Goal: Information Seeking & Learning: Learn about a topic

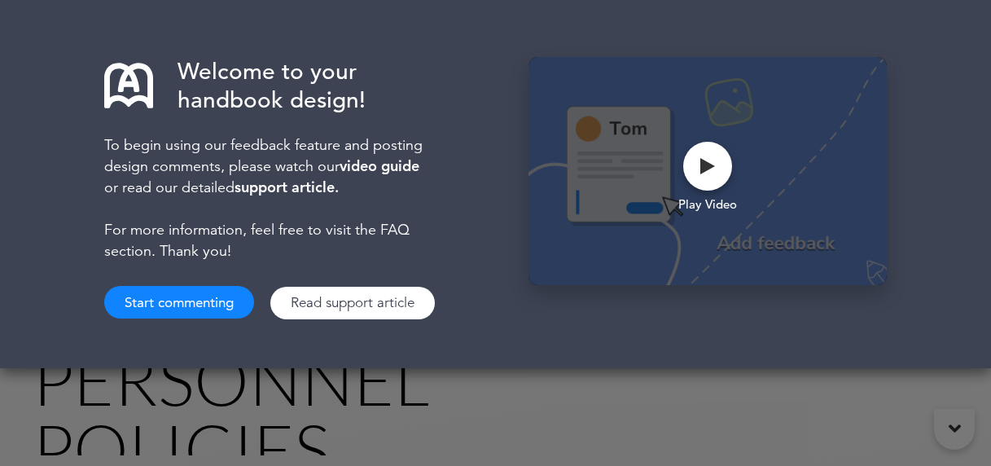
click at [178, 290] on button "Start commenting" at bounding box center [179, 302] width 150 height 33
click at [169, 310] on button "Start commenting" at bounding box center [179, 302] width 150 height 33
click at [193, 300] on button "Start commenting" at bounding box center [179, 302] width 150 height 33
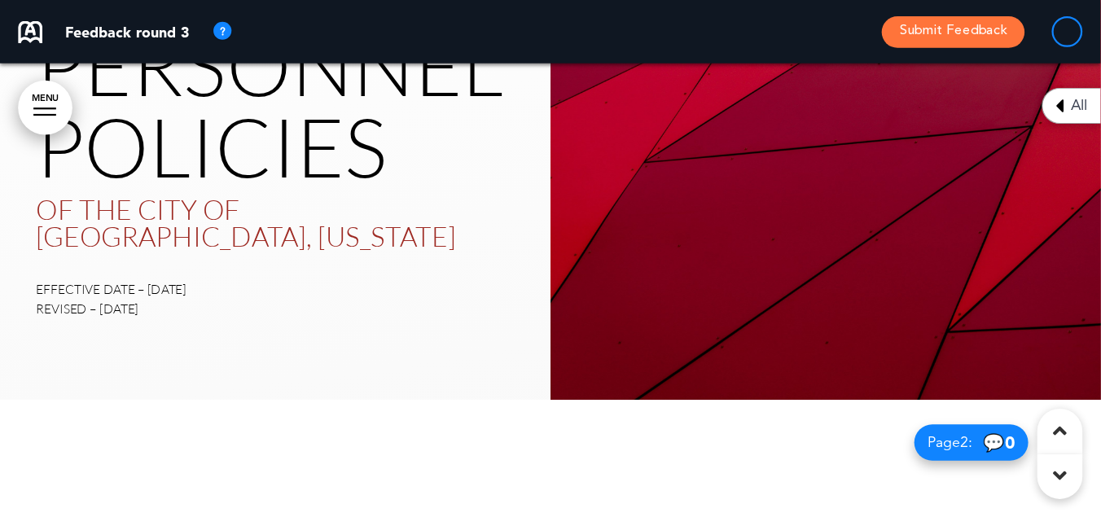
scroll to position [283, 0]
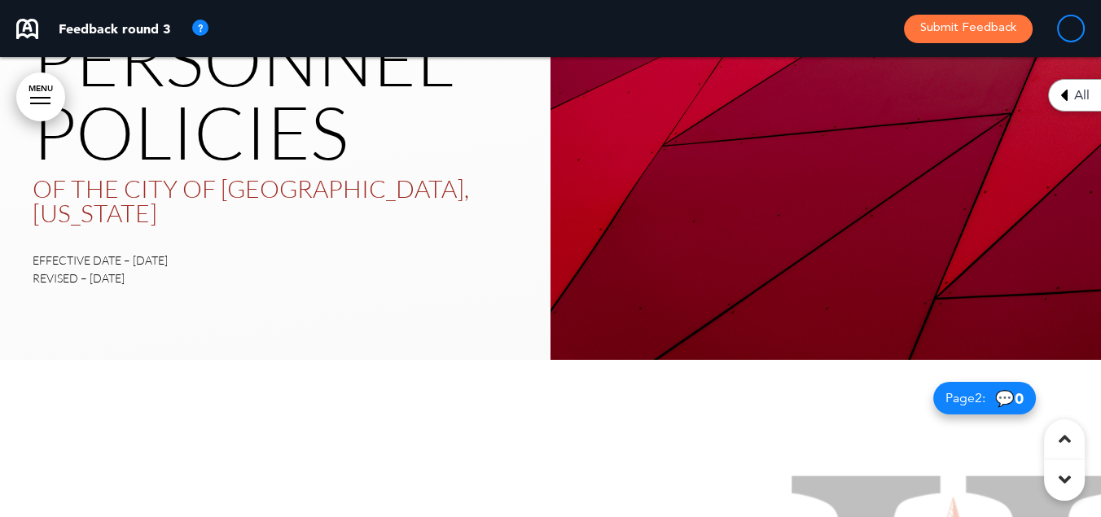
drag, startPoint x: 956, startPoint y: 0, endPoint x: 835, endPoint y: 392, distance: 410.2
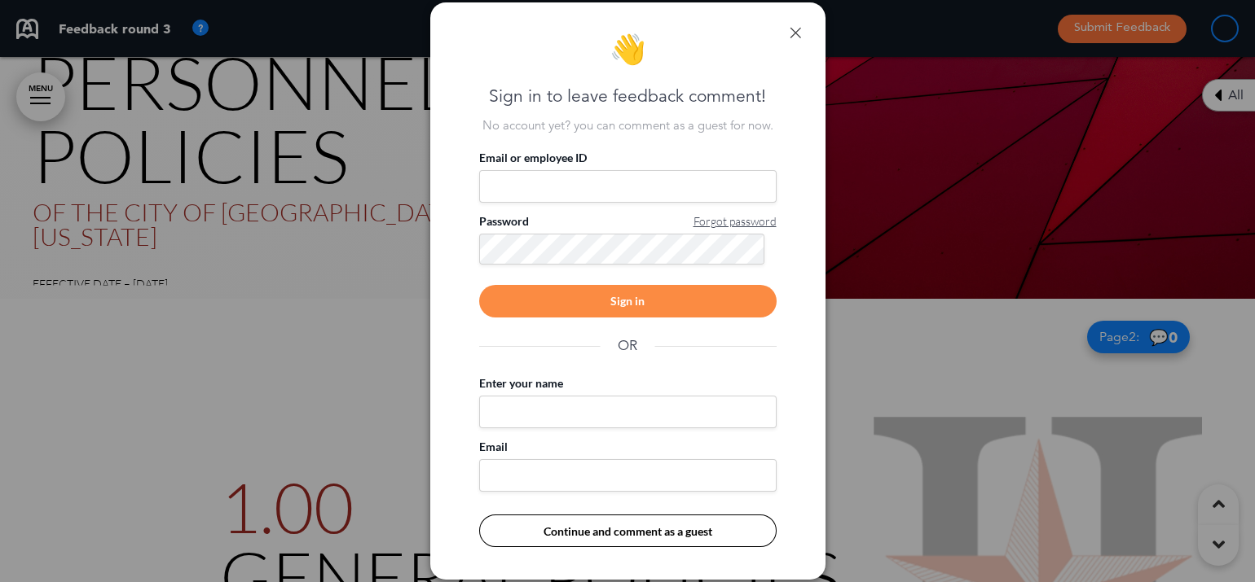
click at [794, 29] on link at bounding box center [794, 32] width 11 height 11
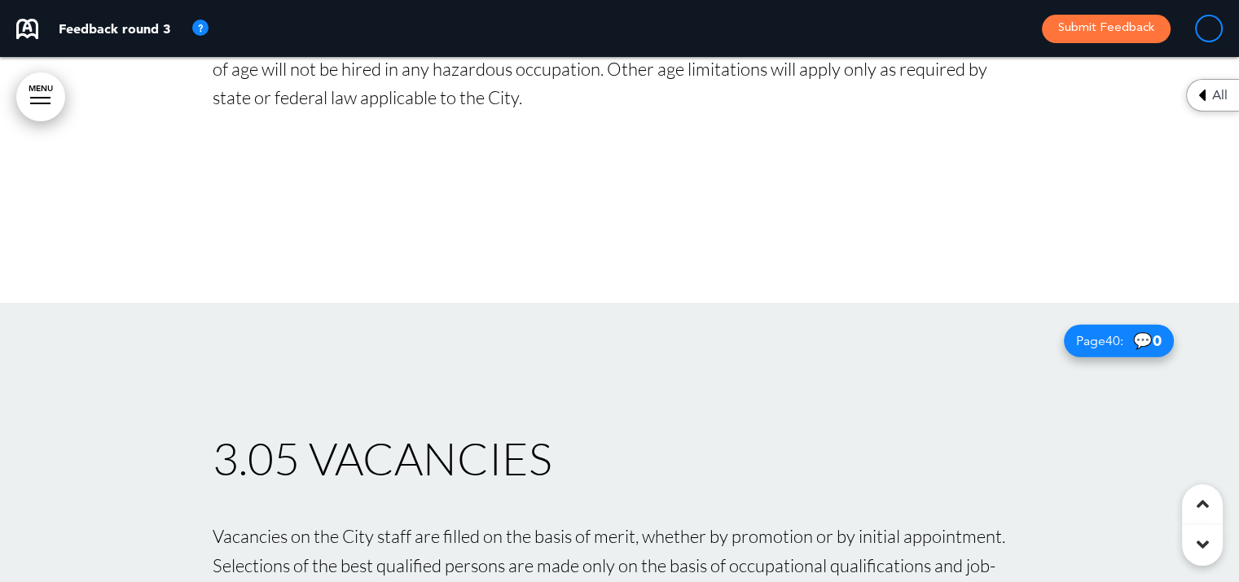
scroll to position [36741, 0]
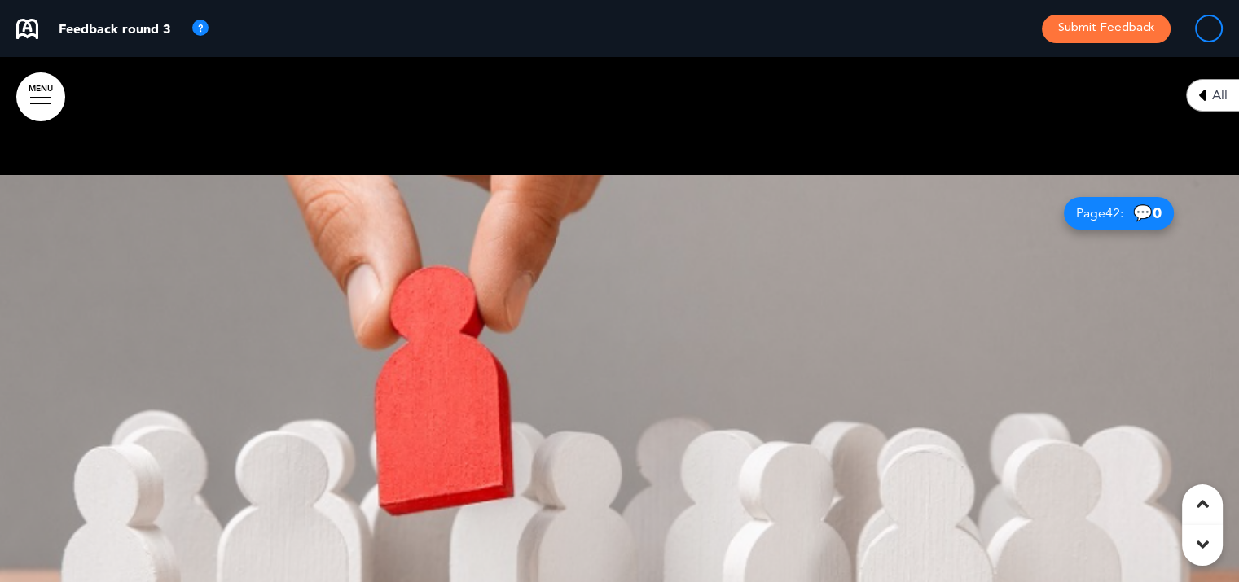
click at [648, 397] on div at bounding box center [619, 437] width 1239 height 525
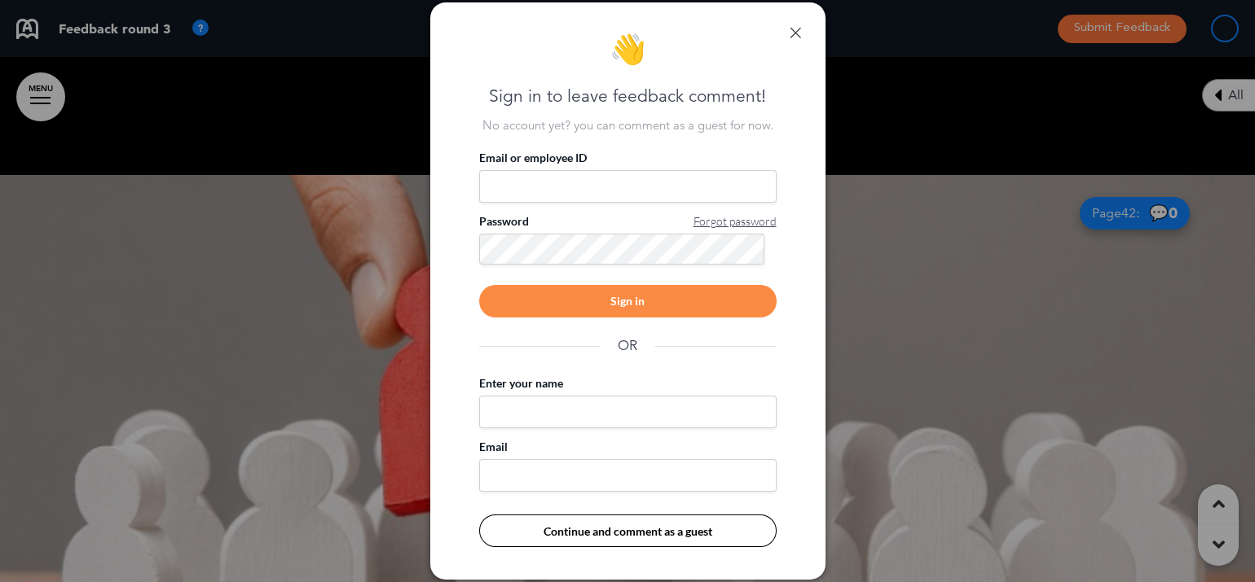
click at [791, 33] on link at bounding box center [794, 32] width 11 height 11
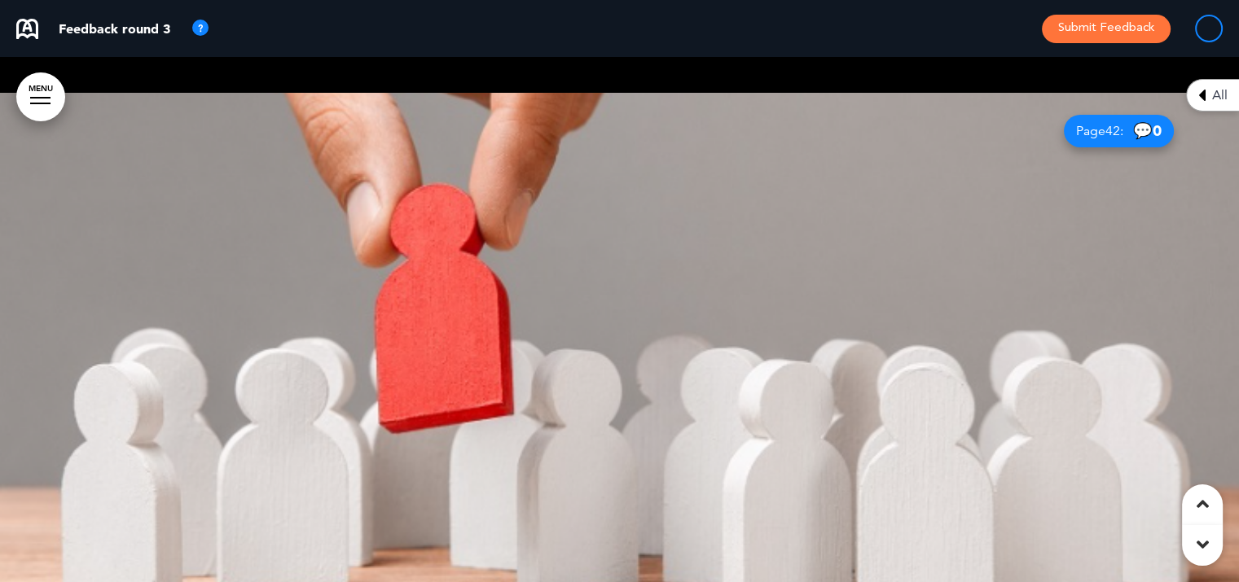
scroll to position [36663, 0]
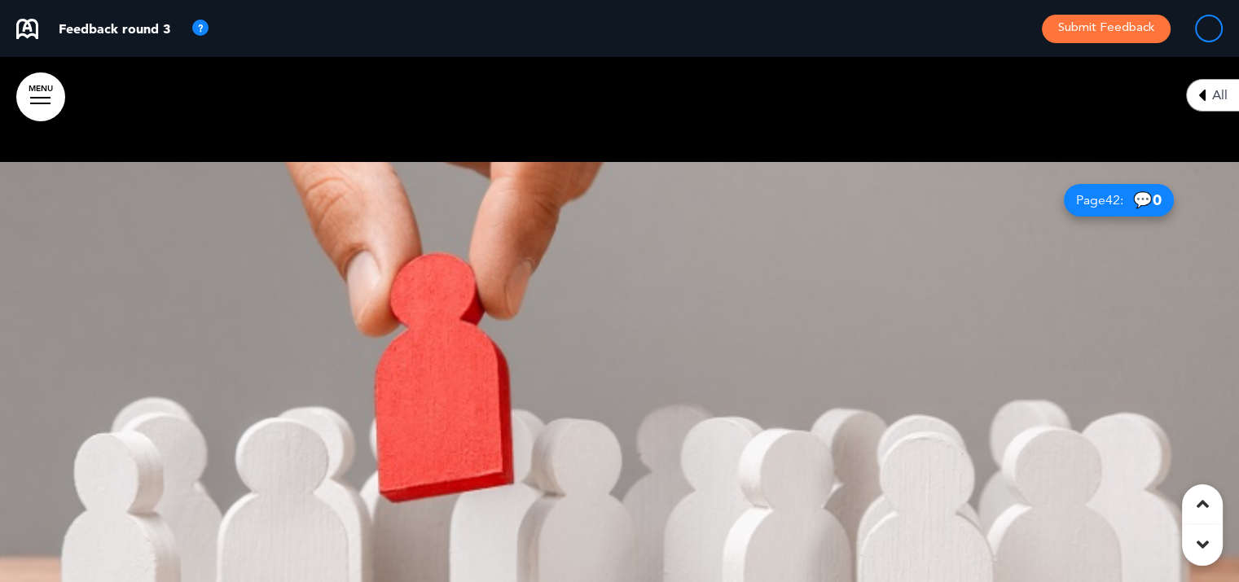
click at [717, 383] on div at bounding box center [619, 424] width 1239 height 525
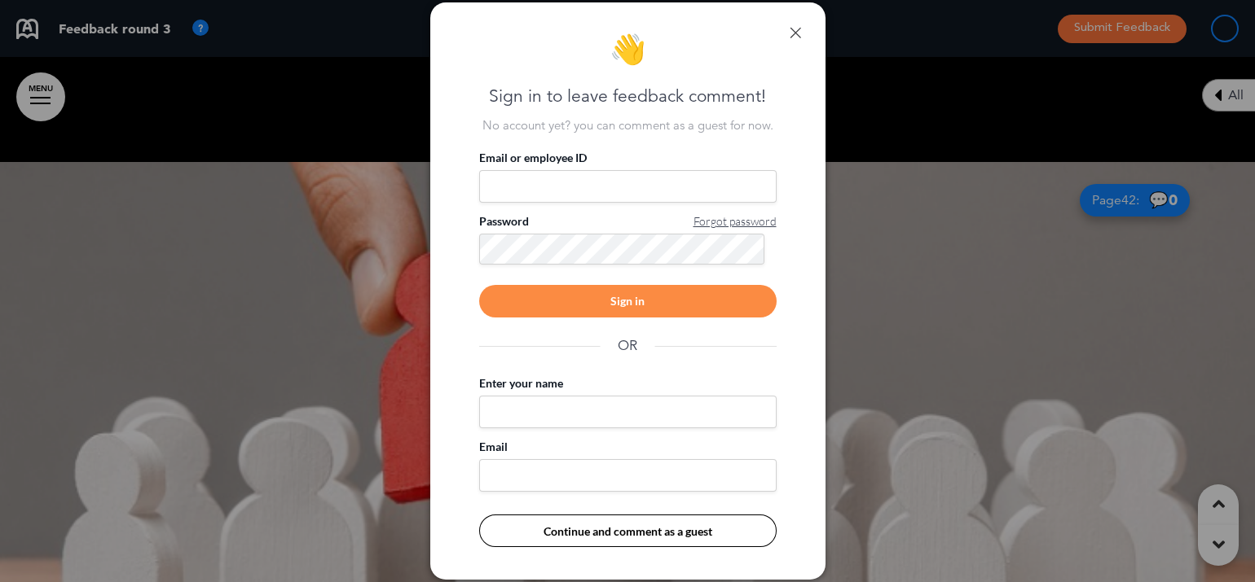
click at [790, 33] on link at bounding box center [794, 32] width 11 height 11
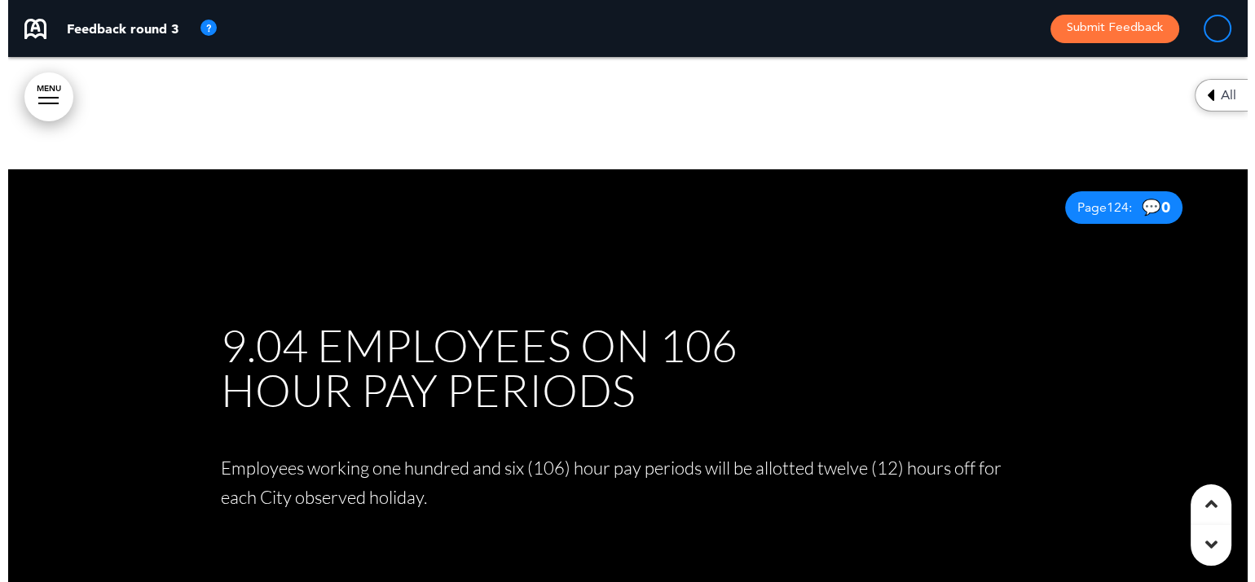
scroll to position [89517, 0]
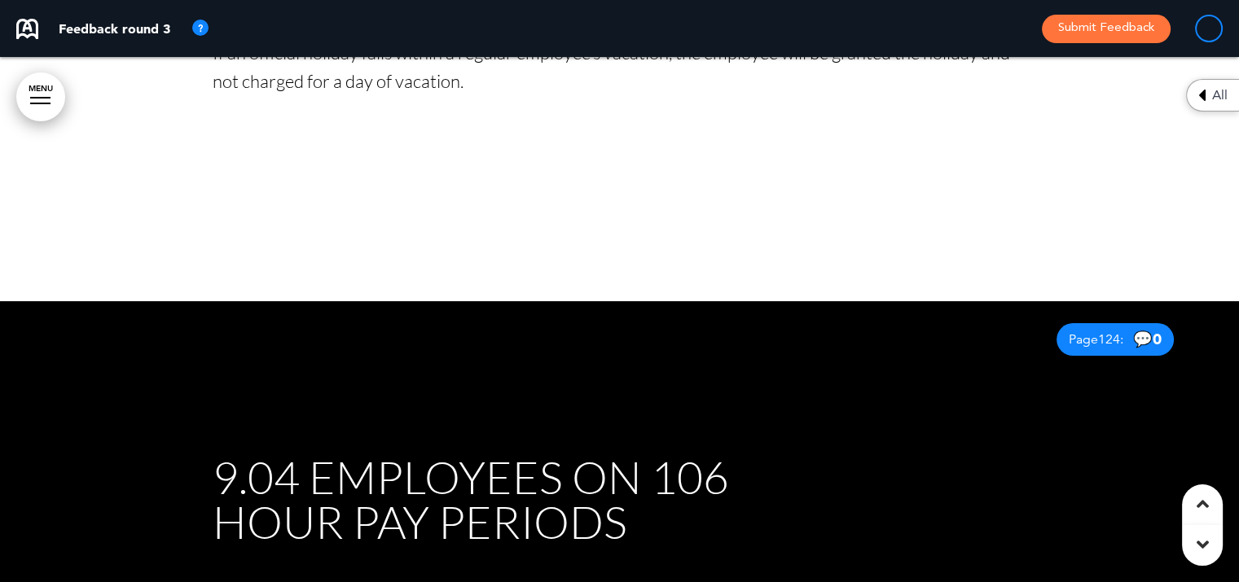
click at [275, 451] on span "9.04 EMPLOYEES ON 106 HOUR PAY PERIODS" at bounding box center [471, 500] width 516 height 99
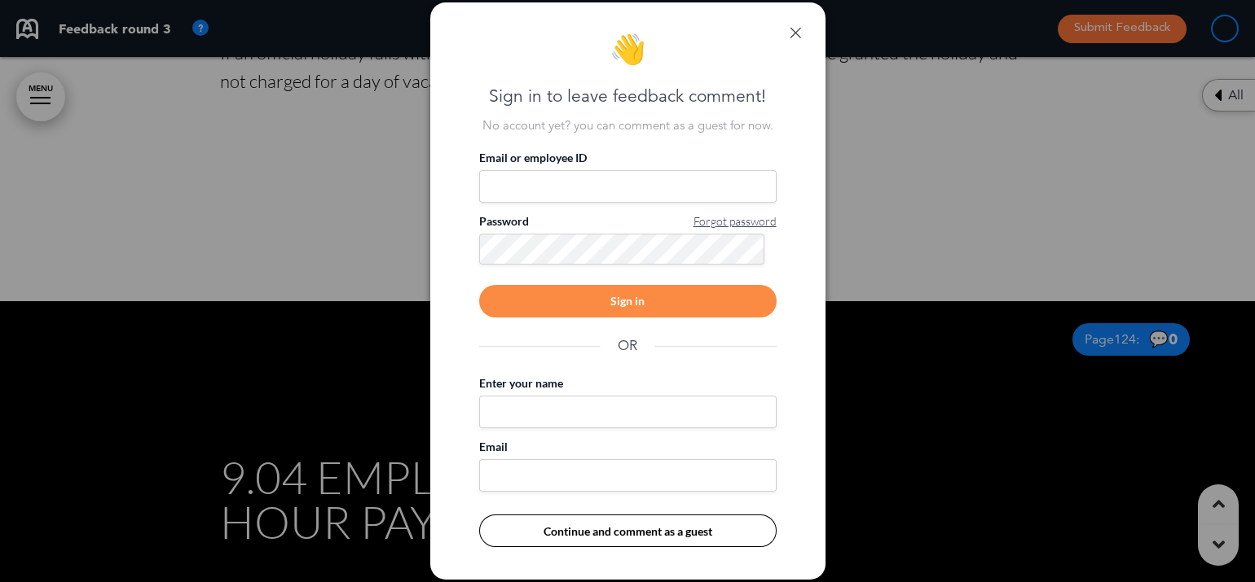
click at [793, 33] on link at bounding box center [794, 32] width 11 height 11
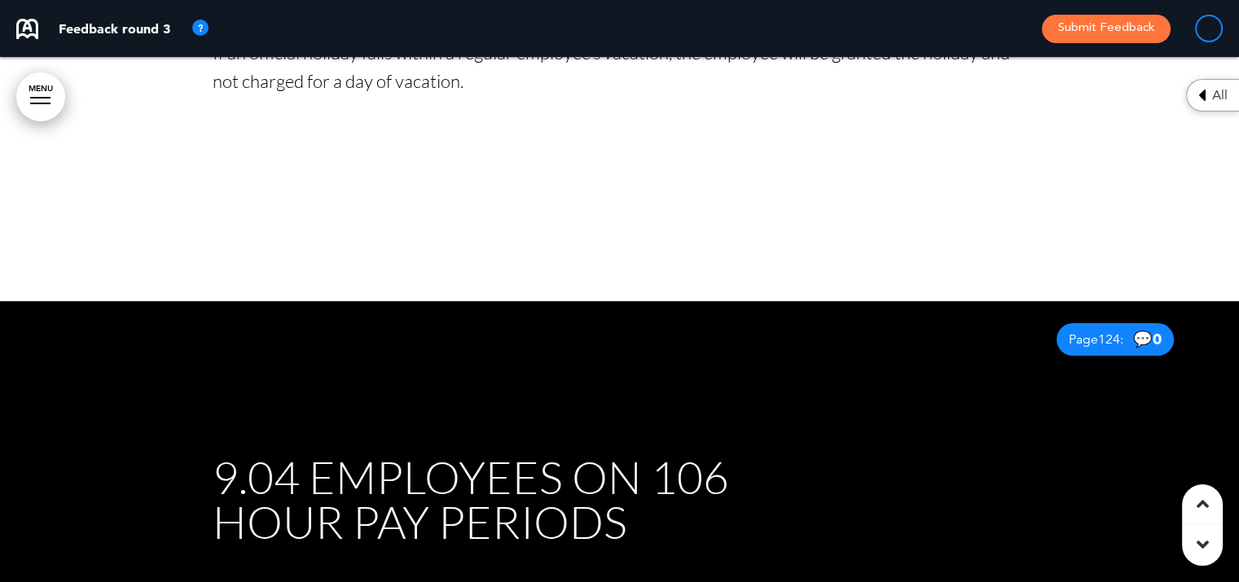
click at [33, 77] on link "MENU" at bounding box center [40, 97] width 49 height 49
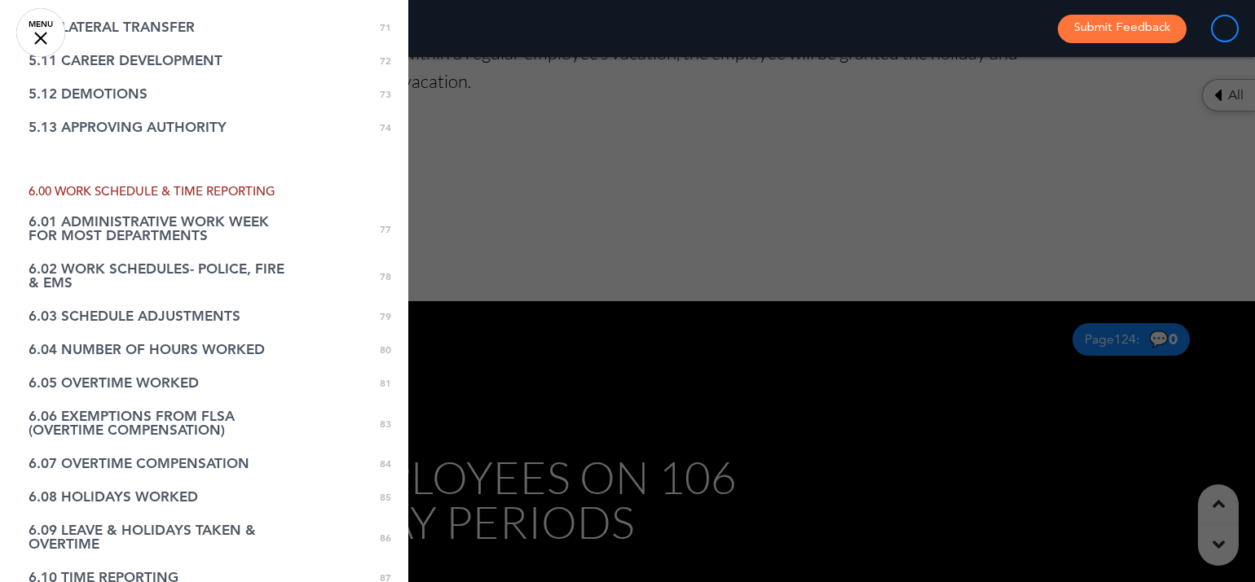
scroll to position [2497, 0]
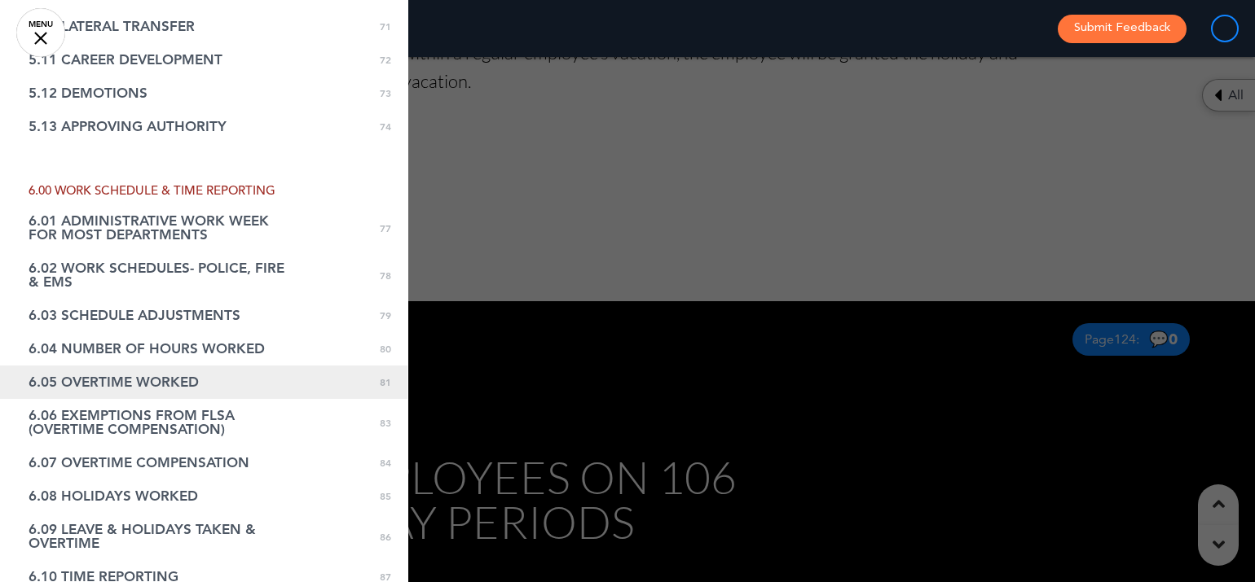
click at [117, 366] on link "6.05 OVERTIME WORKED 0 81" at bounding box center [203, 382] width 407 height 33
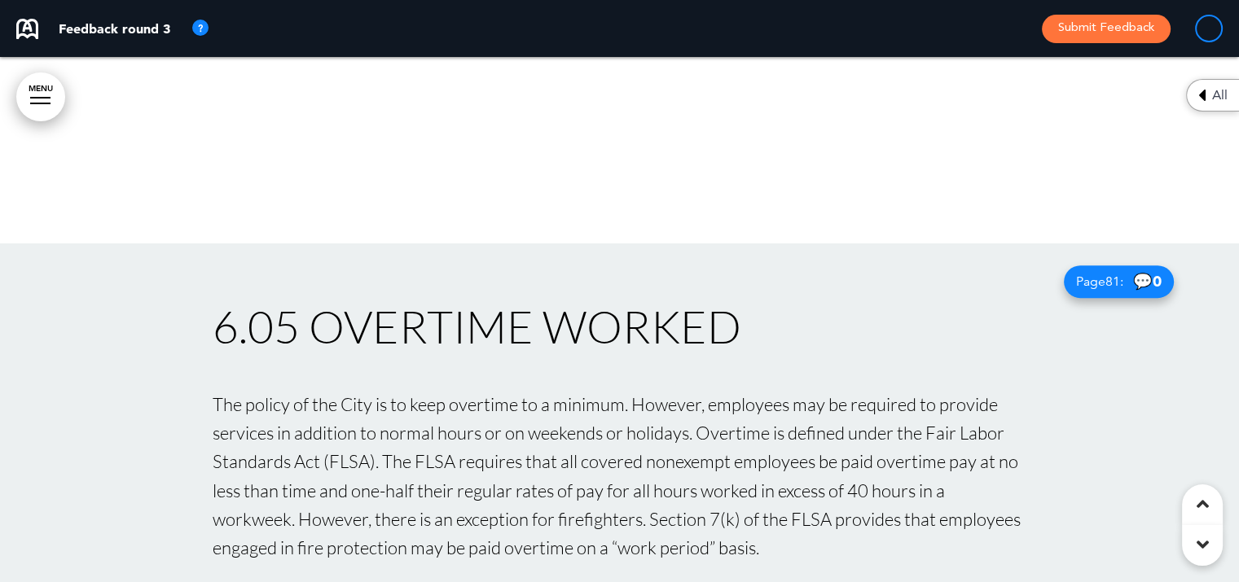
click at [58, 96] on link "MENU" at bounding box center [40, 97] width 49 height 49
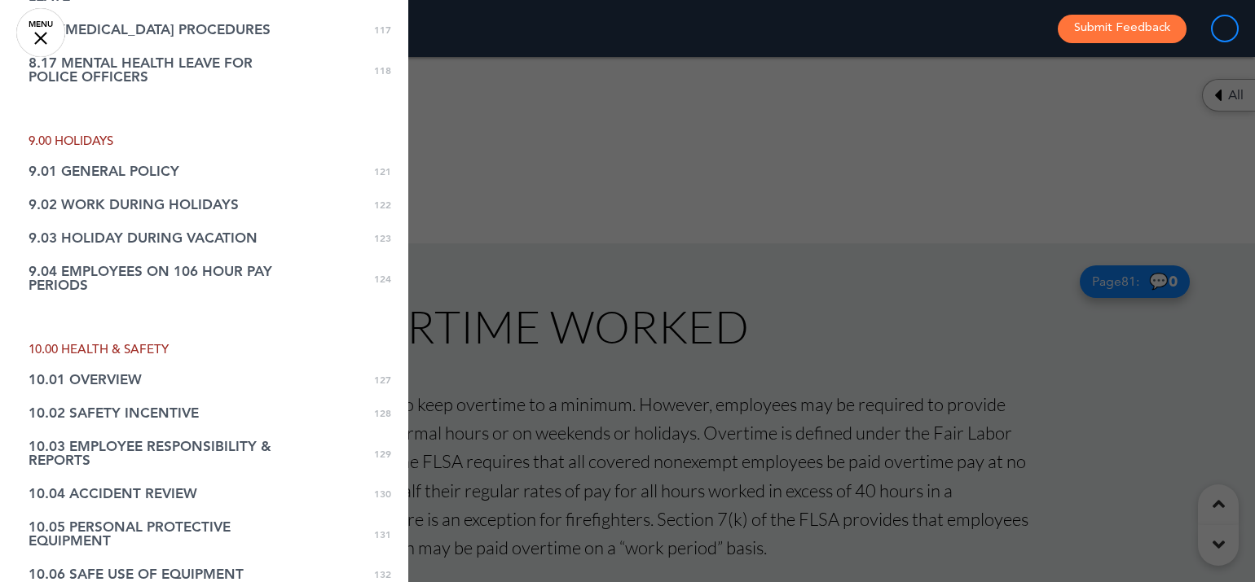
scroll to position [4010, 0]
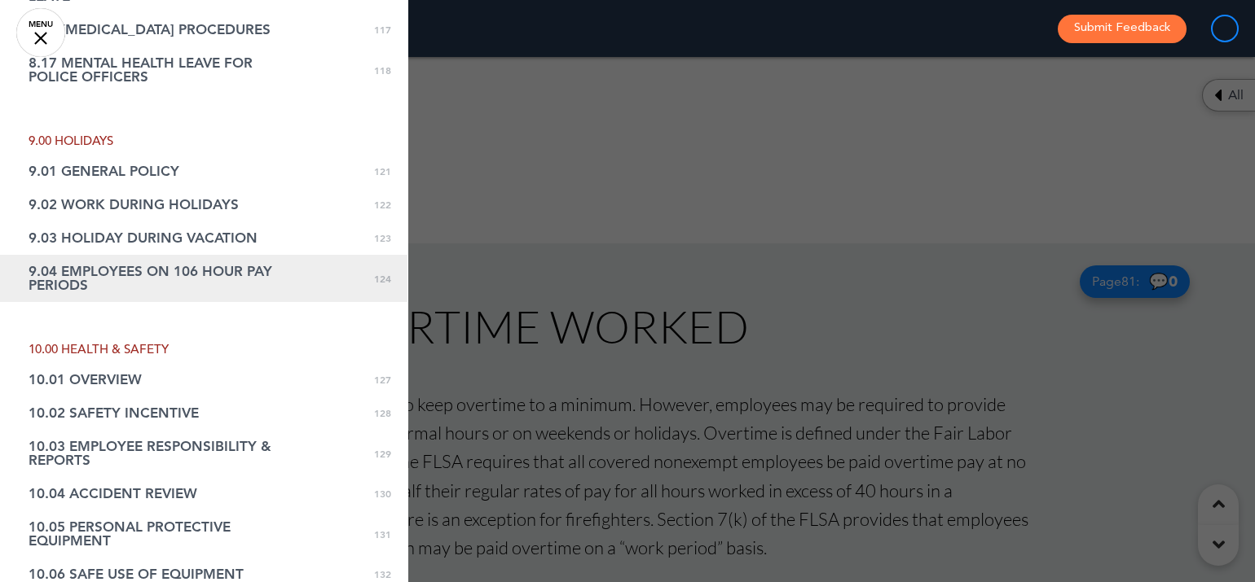
click at [112, 265] on span "9.04 EMPLOYEES ON 106 HOUR PAY PERIODS" at bounding box center [163, 279] width 269 height 28
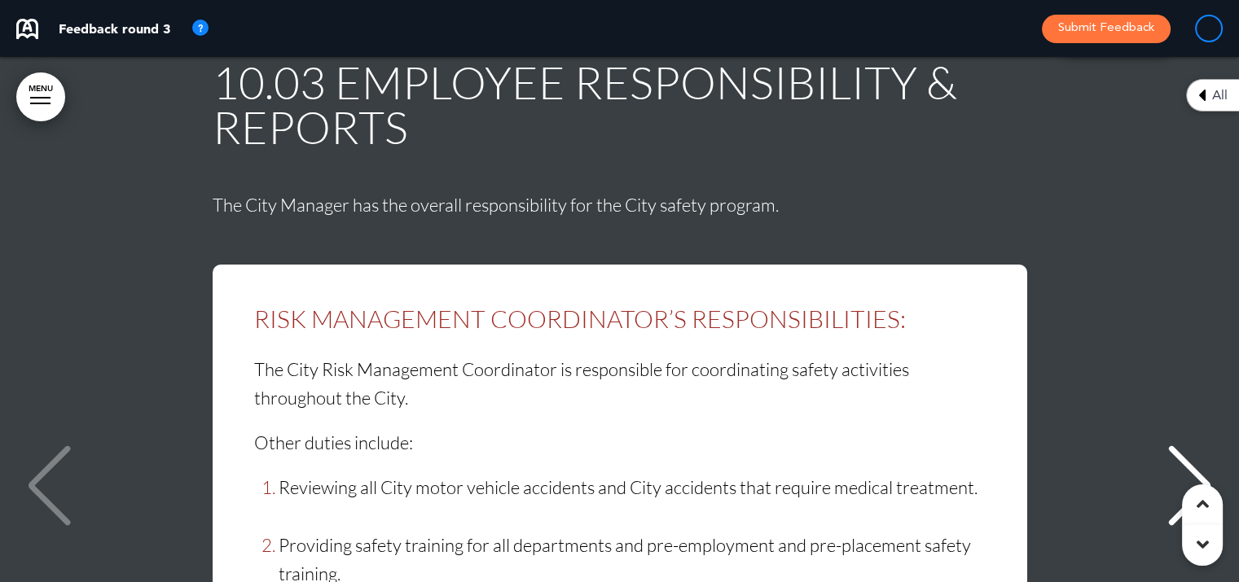
scroll to position [0, 0]
click at [991, 445] on div "Next slide" at bounding box center [1190, 485] width 50 height 81
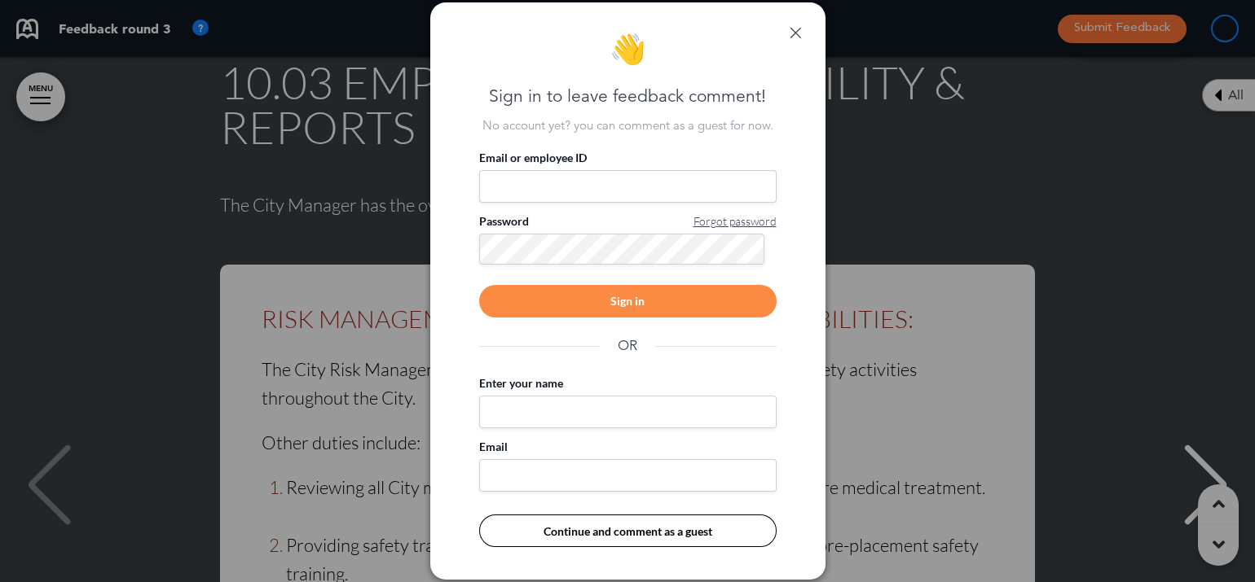
click at [791, 29] on link at bounding box center [794, 32] width 11 height 11
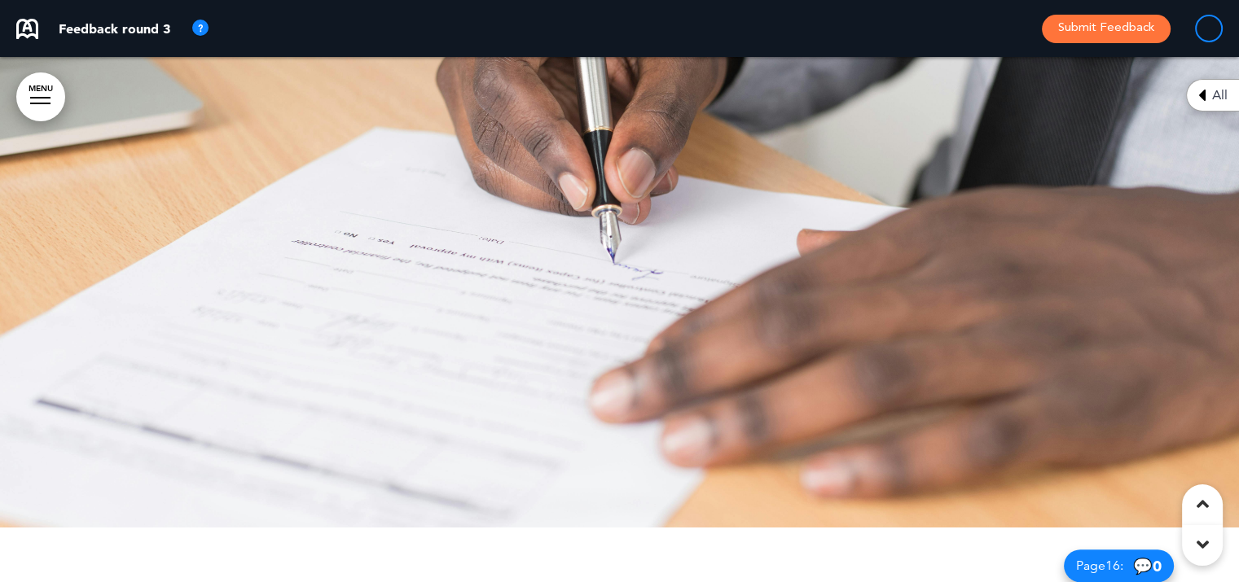
scroll to position [7895, 0]
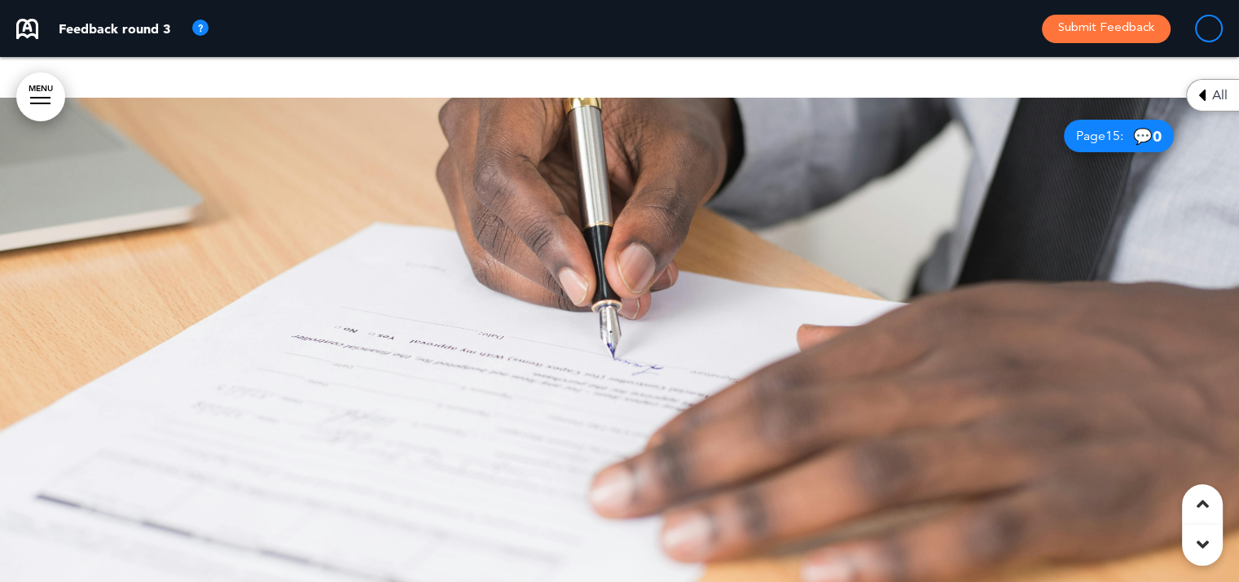
click at [574, 291] on div at bounding box center [619, 360] width 1239 height 525
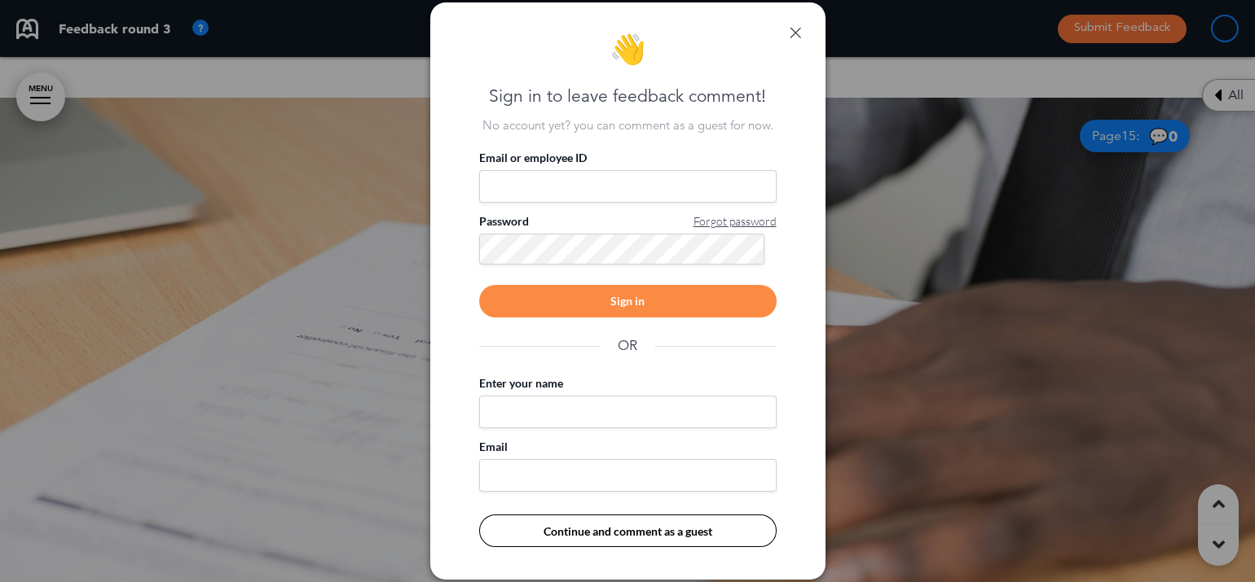
click at [785, 24] on div "👋 Sign in to leave feedback comment! No account yet? you can comment as a guest…" at bounding box center [627, 291] width 395 height 578
click at [794, 35] on link at bounding box center [794, 32] width 11 height 11
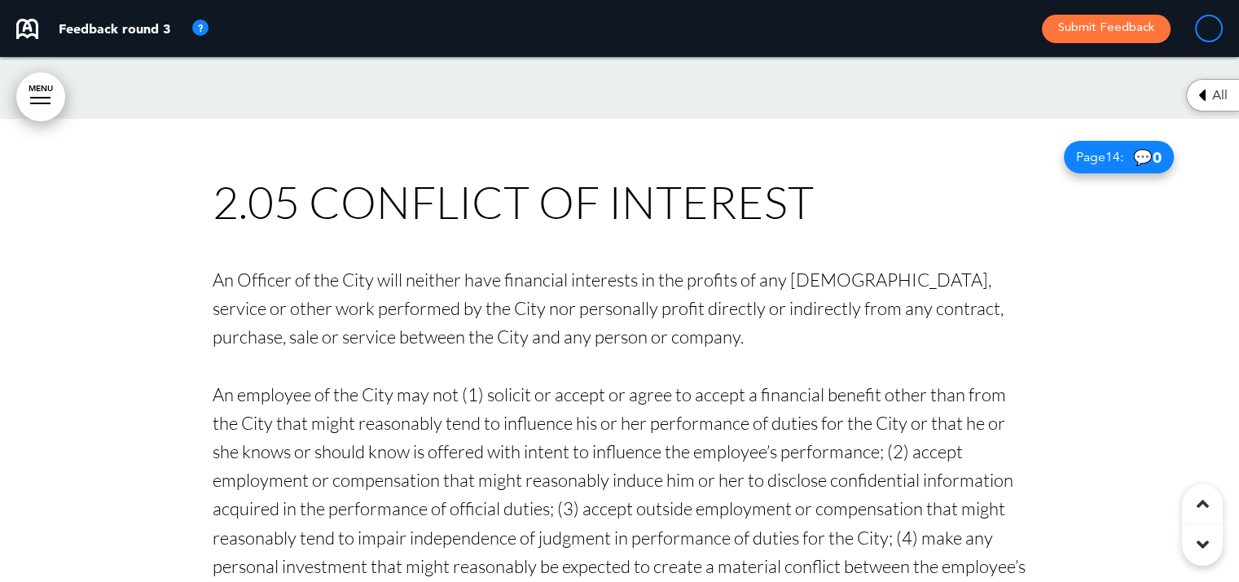
scroll to position [7408, 0]
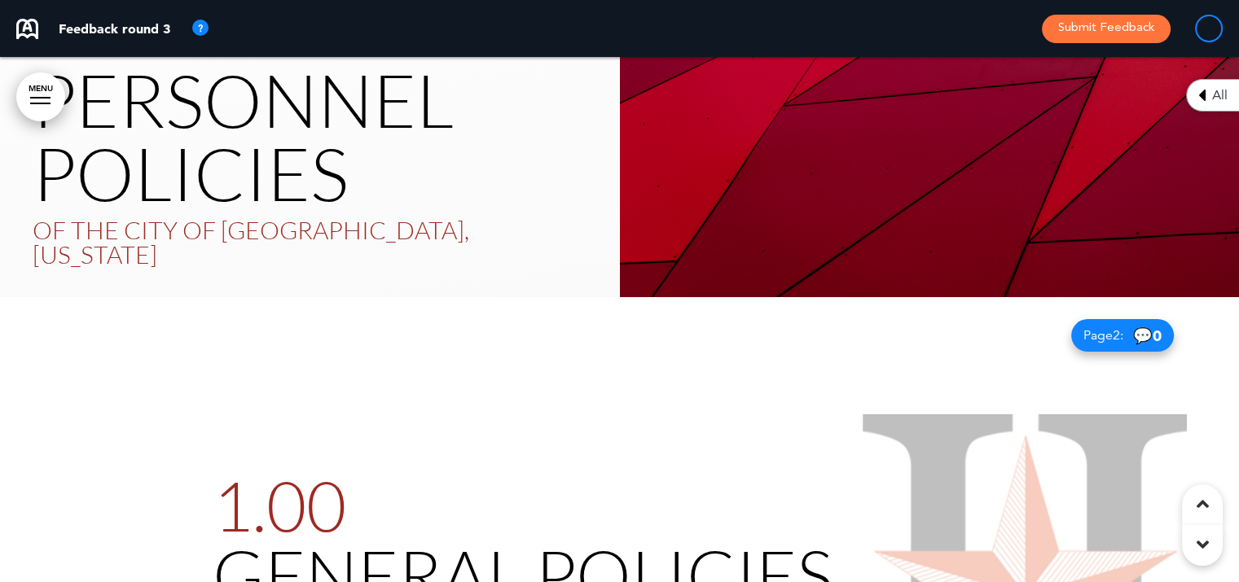
click at [44, 95] on link "MENU" at bounding box center [40, 97] width 49 height 49
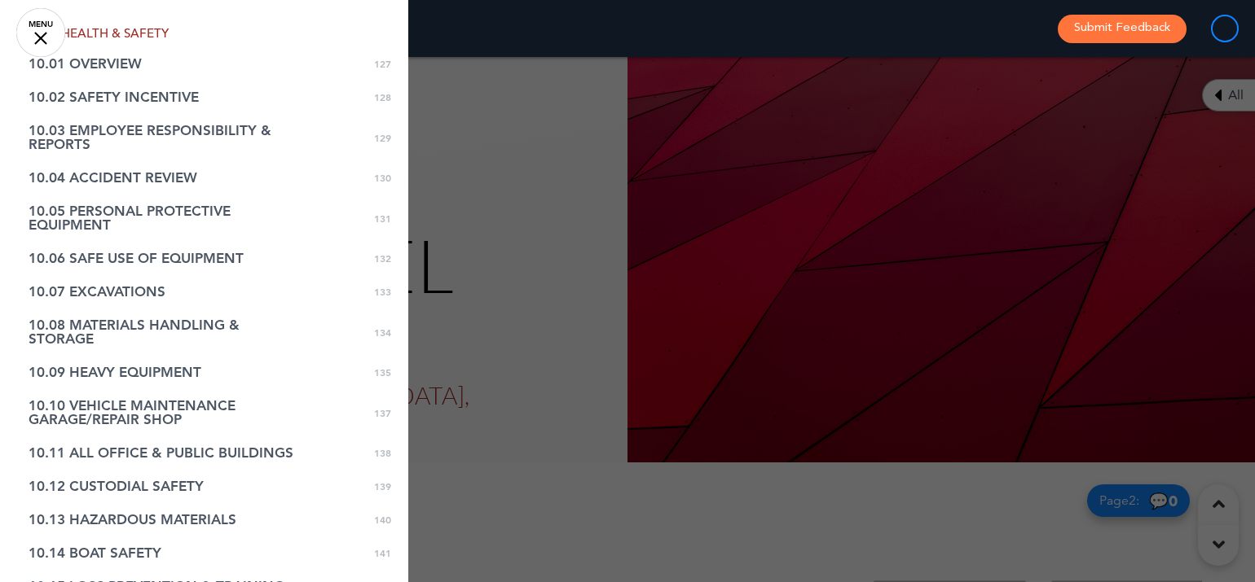
scroll to position [4591, 0]
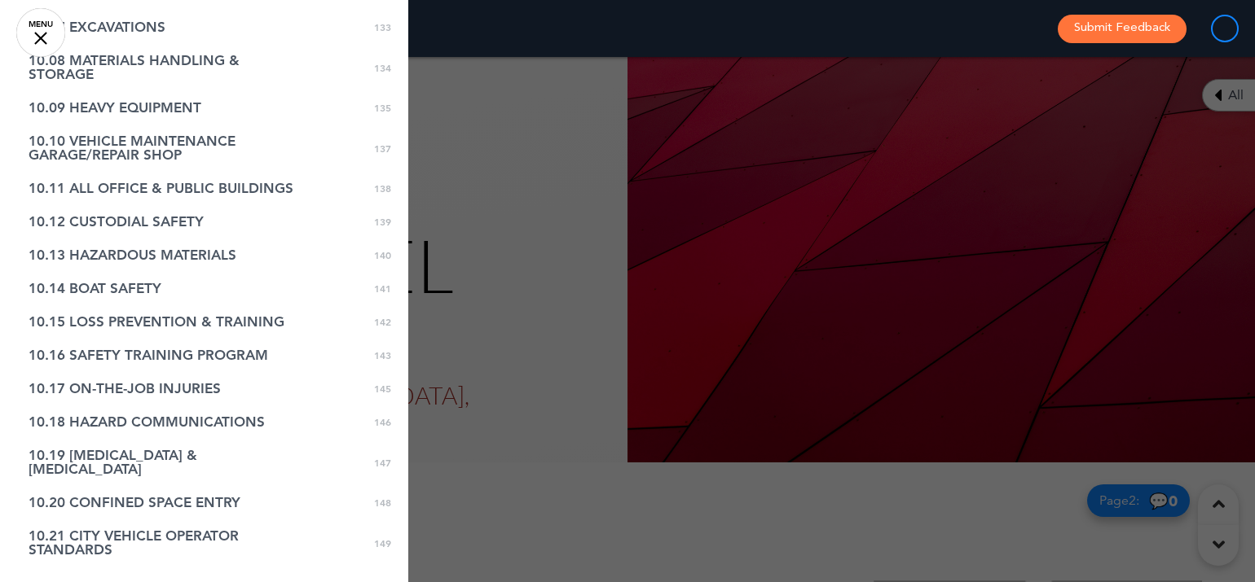
click at [570, 257] on div at bounding box center [627, 291] width 1255 height 582
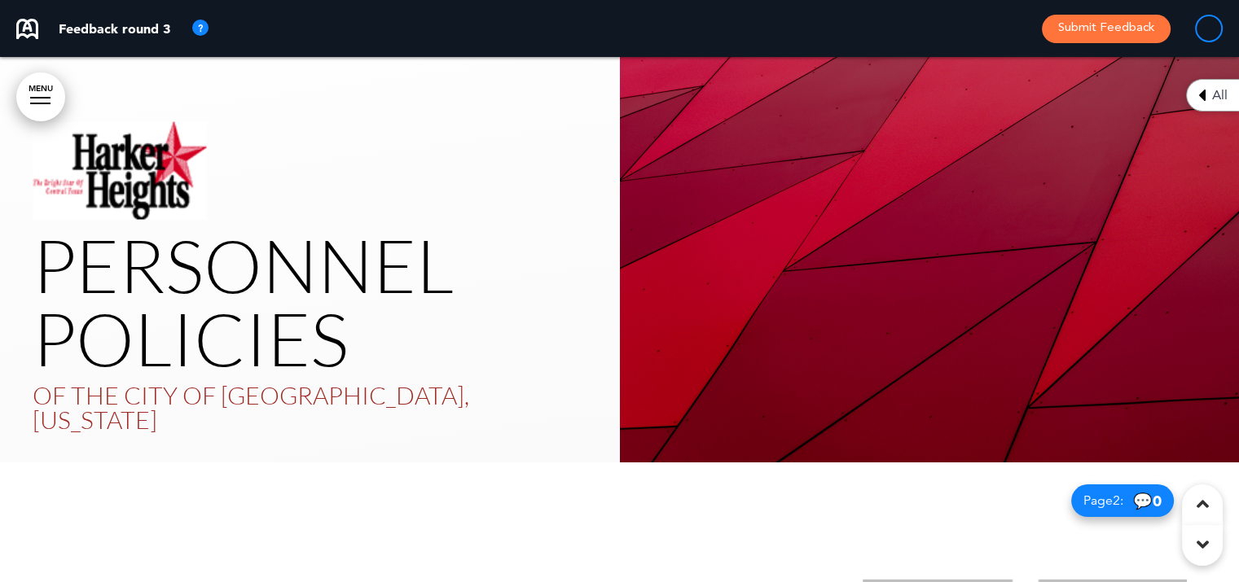
click at [30, 33] on img at bounding box center [27, 29] width 22 height 20
click at [37, 103] on div at bounding box center [40, 104] width 20 height 2
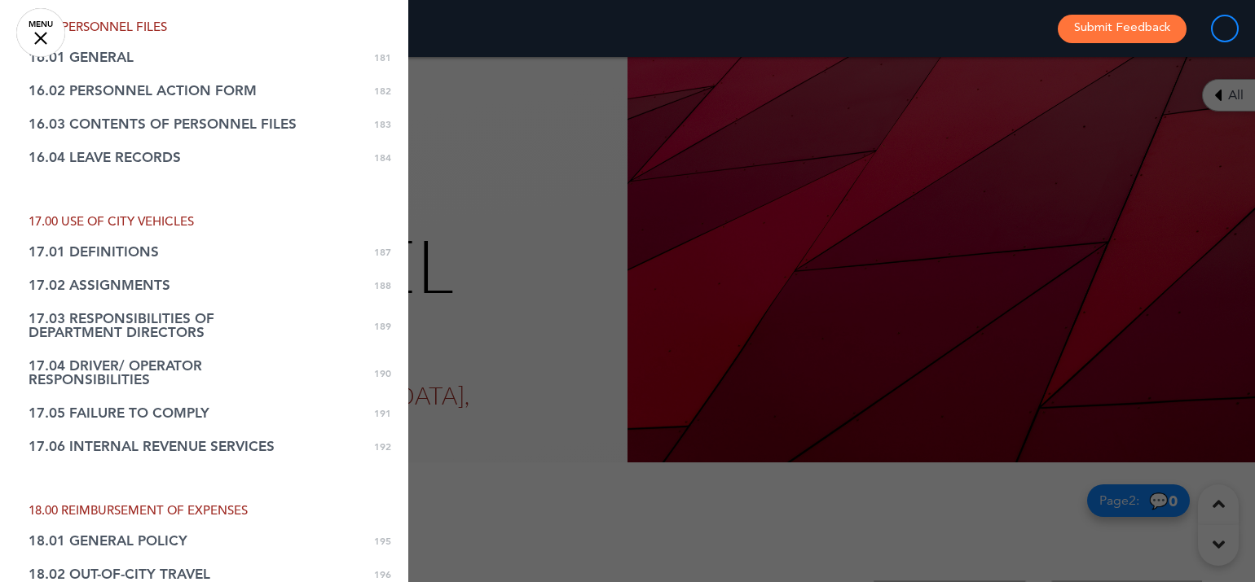
scroll to position [6442, 0]
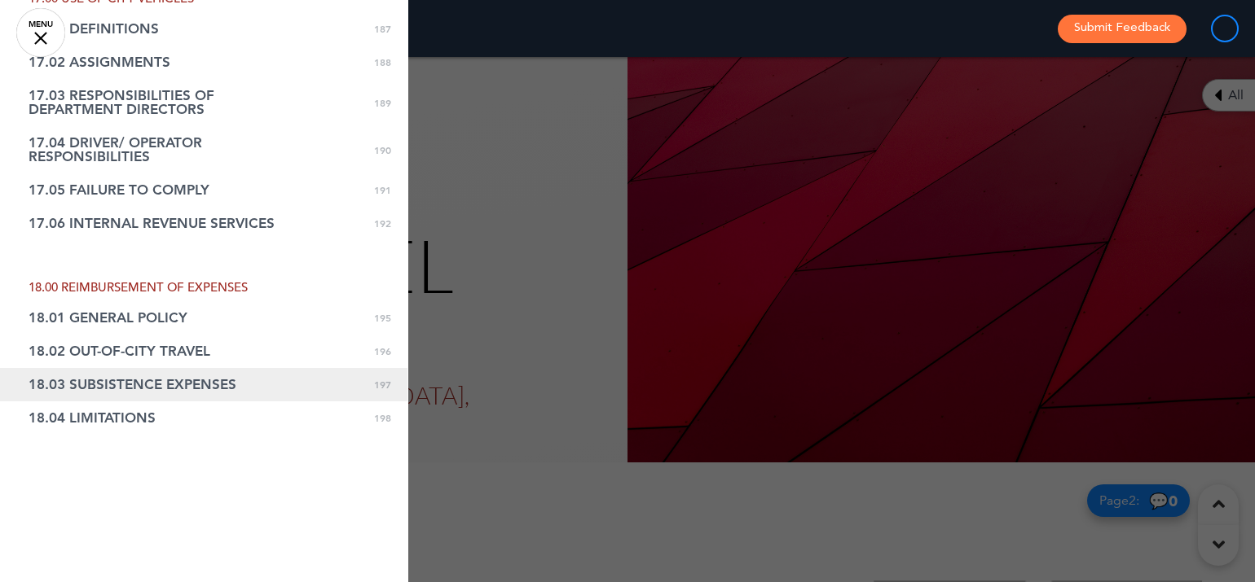
click at [59, 385] on link "18.03 SUBSISTENCE EXPENSES 0 197" at bounding box center [203, 384] width 407 height 33
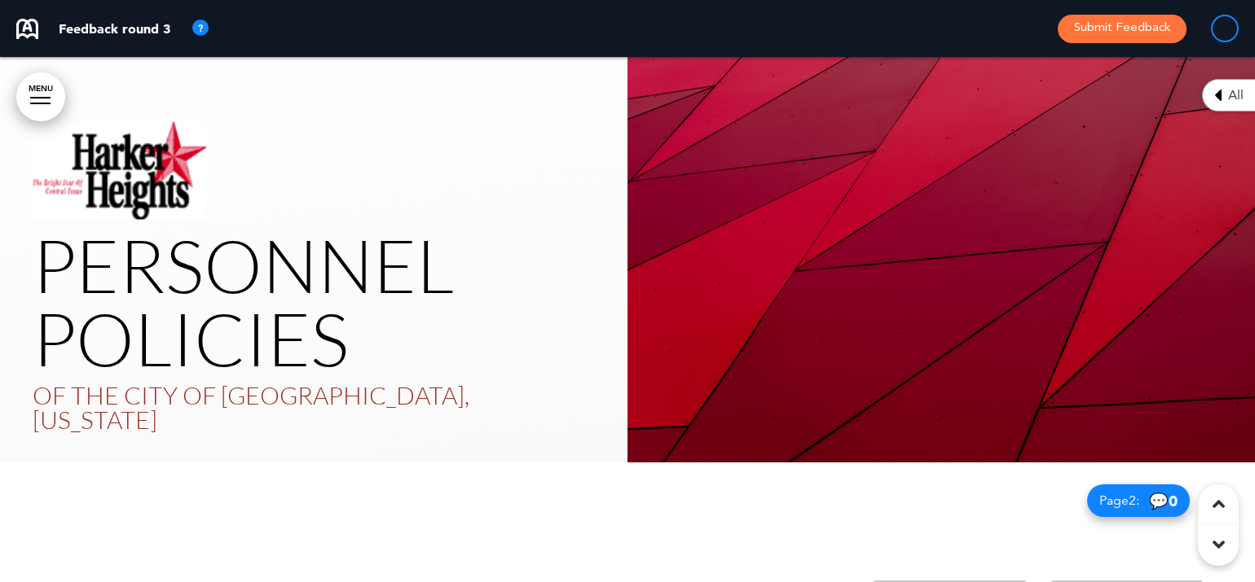
scroll to position [166214, 0]
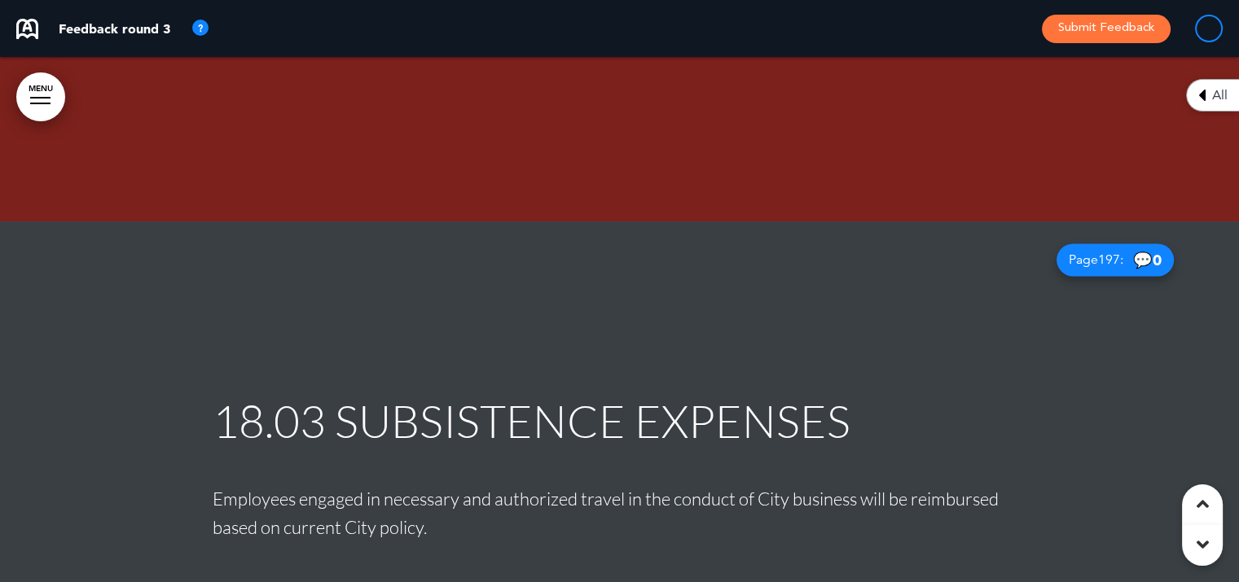
click at [37, 90] on link "MENU" at bounding box center [40, 97] width 49 height 49
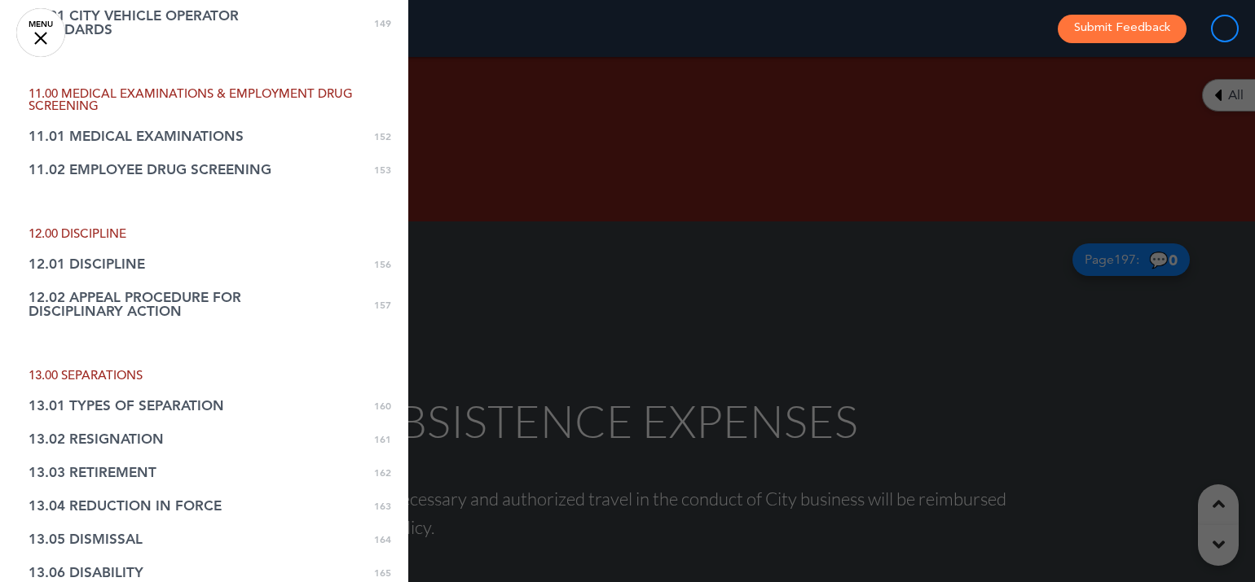
scroll to position [5112, 0]
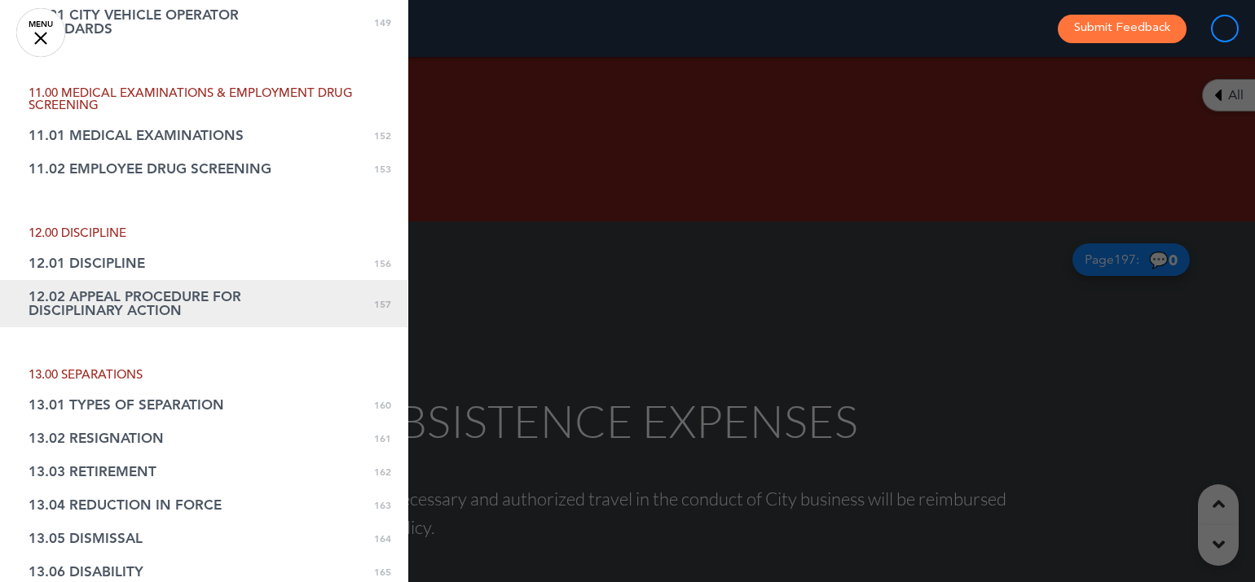
click at [135, 292] on span "12.02 APPEAL PROCEDURE FOR DISCIPLINARY ACTION" at bounding box center [163, 304] width 269 height 28
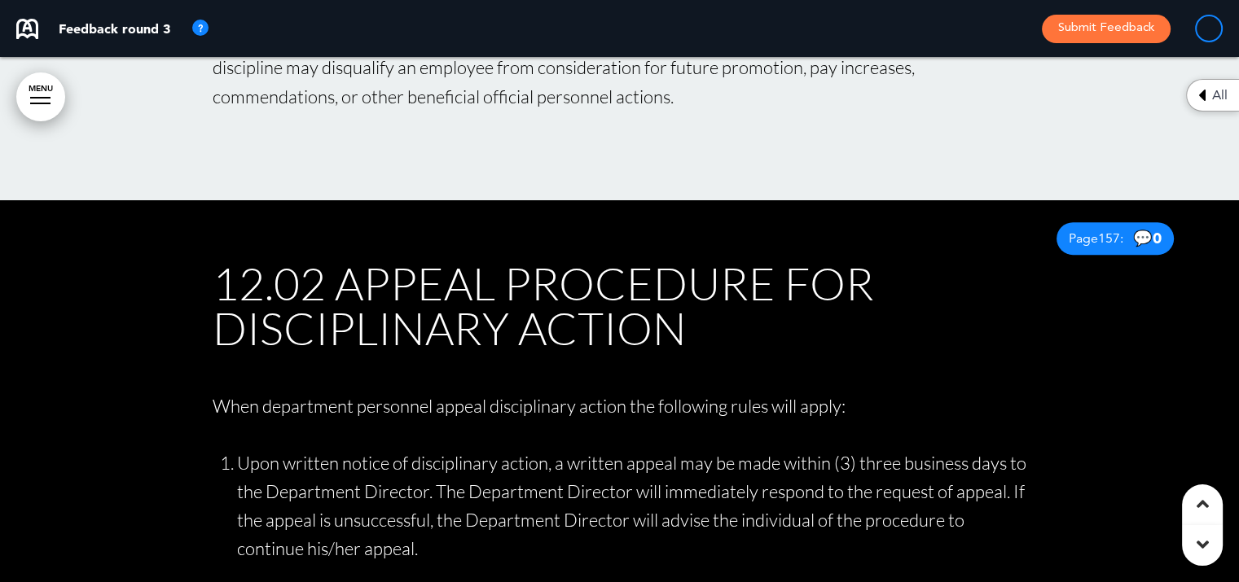
scroll to position [141876, 0]
